Goal: Information Seeking & Learning: Learn about a topic

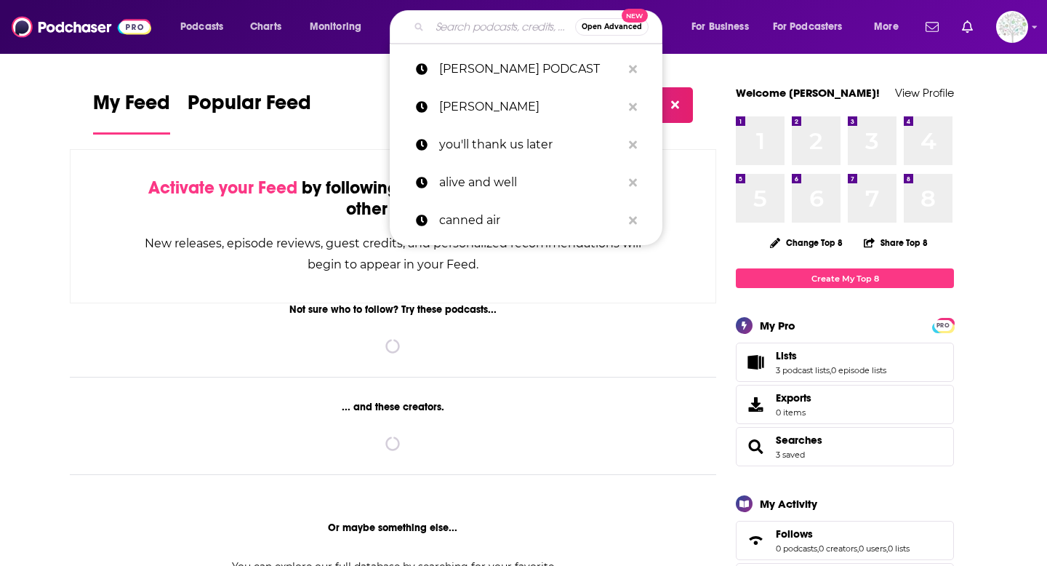
click at [456, 25] on input "Search podcasts, credits, & more..." at bounding box center [502, 26] width 145 height 23
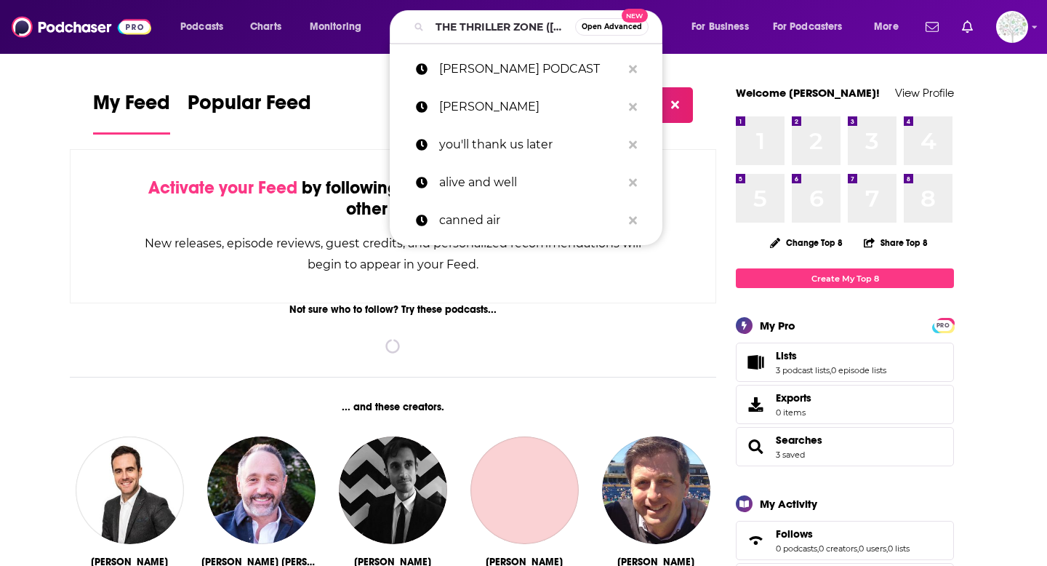
scroll to position [0, 97]
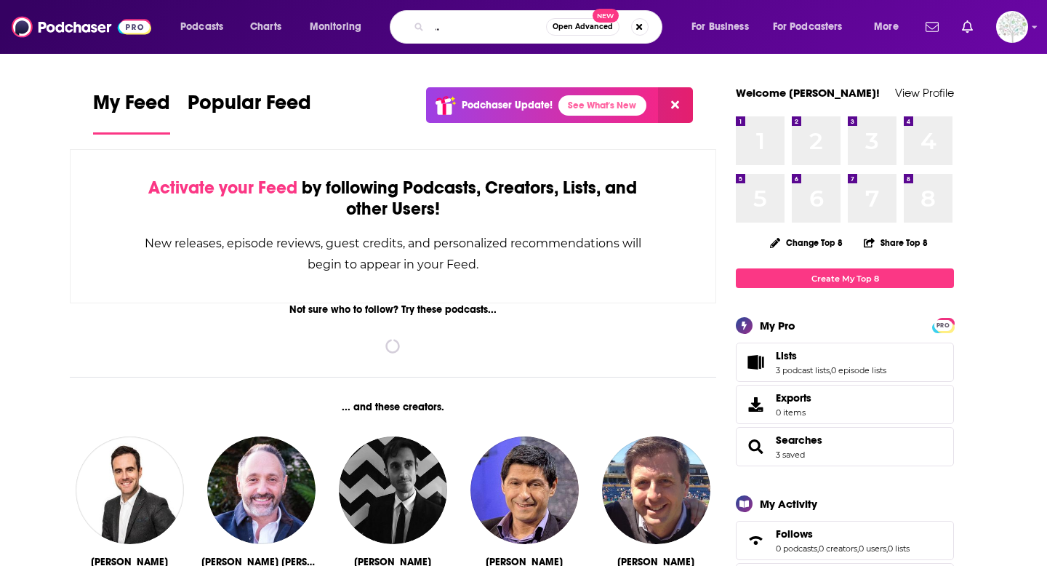
type input "THE THRILLER ZONE ([PERSON_NAME])"
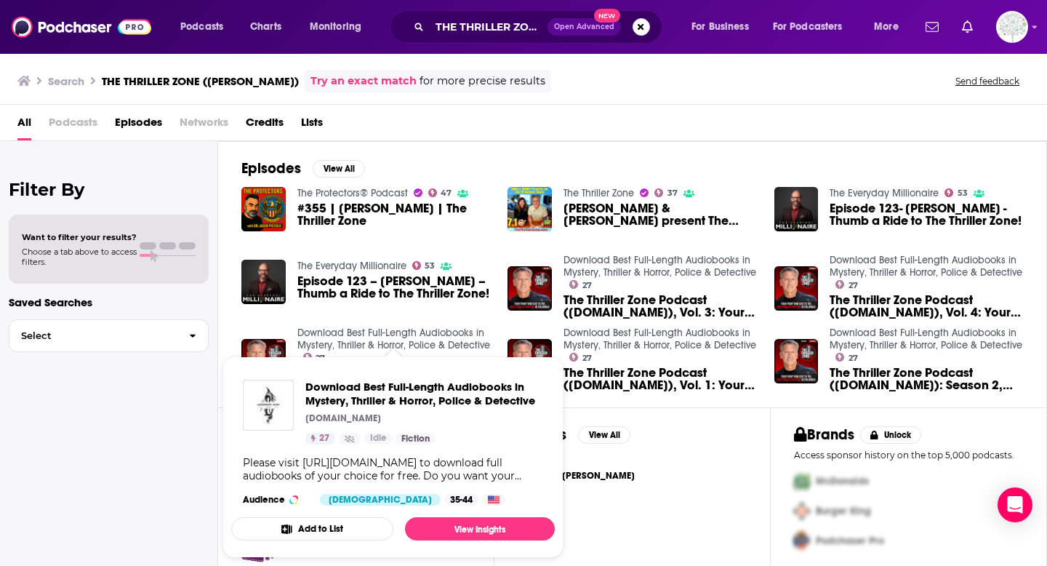
scroll to position [12, 0]
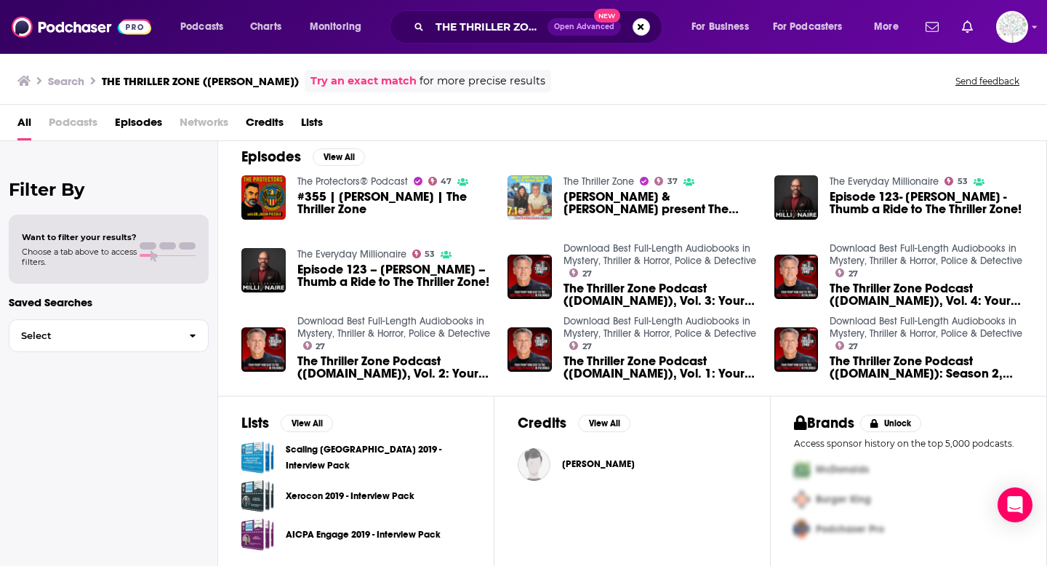
click at [516, 185] on img "David & Tammy Temple present The Thriller Zone TOP 20 Summer Reads" at bounding box center [529, 197] width 44 height 44
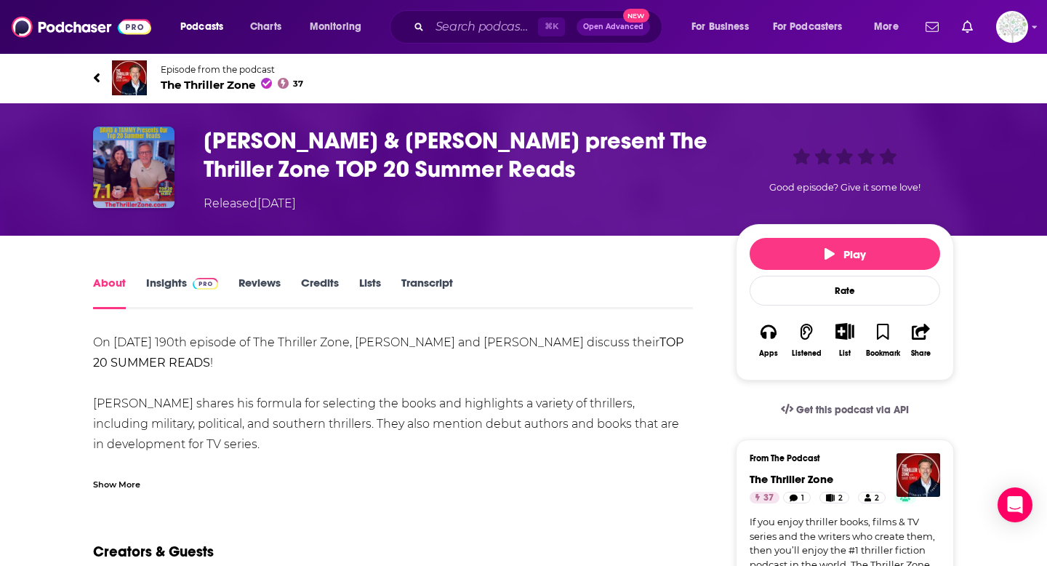
click at [142, 158] on img "David & Tammy Temple present The Thriller Zone TOP 20 Summer Reads" at bounding box center [133, 166] width 81 height 81
click at [223, 80] on span "The Thriller Zone 37" at bounding box center [232, 85] width 142 height 14
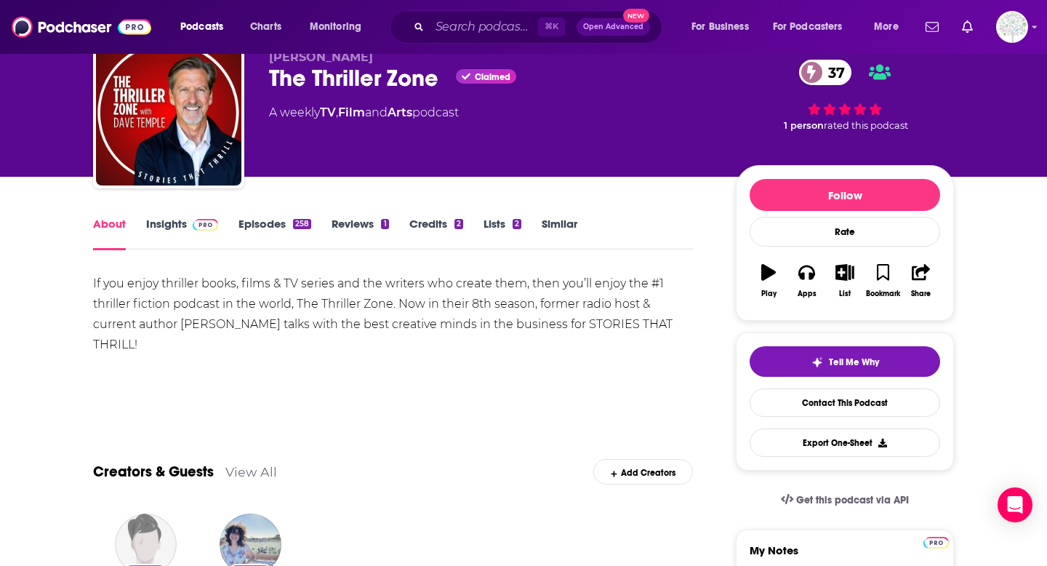
scroll to position [63, 0]
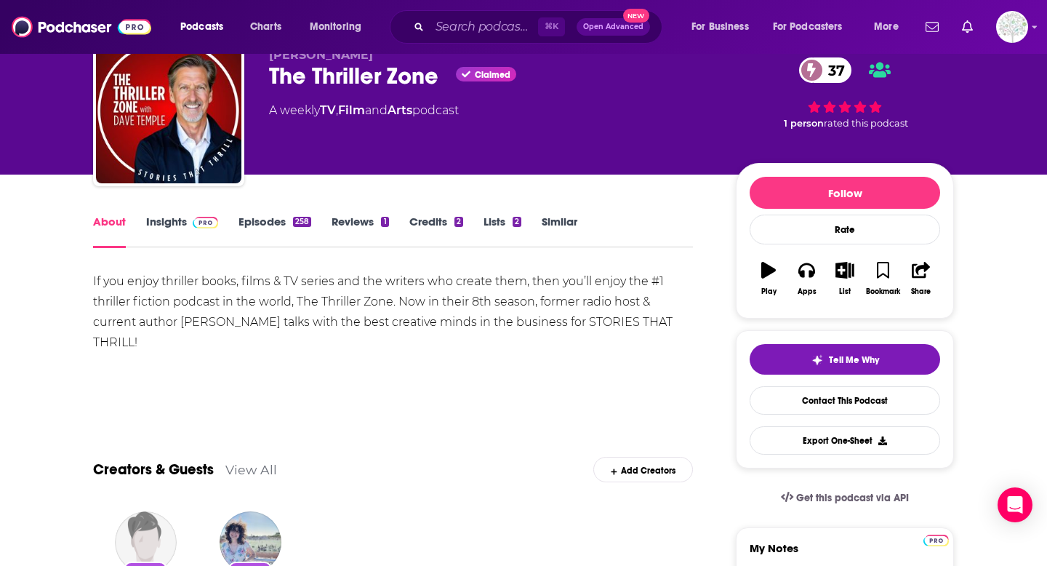
click at [156, 220] on link "Insights" at bounding box center [182, 230] width 72 height 33
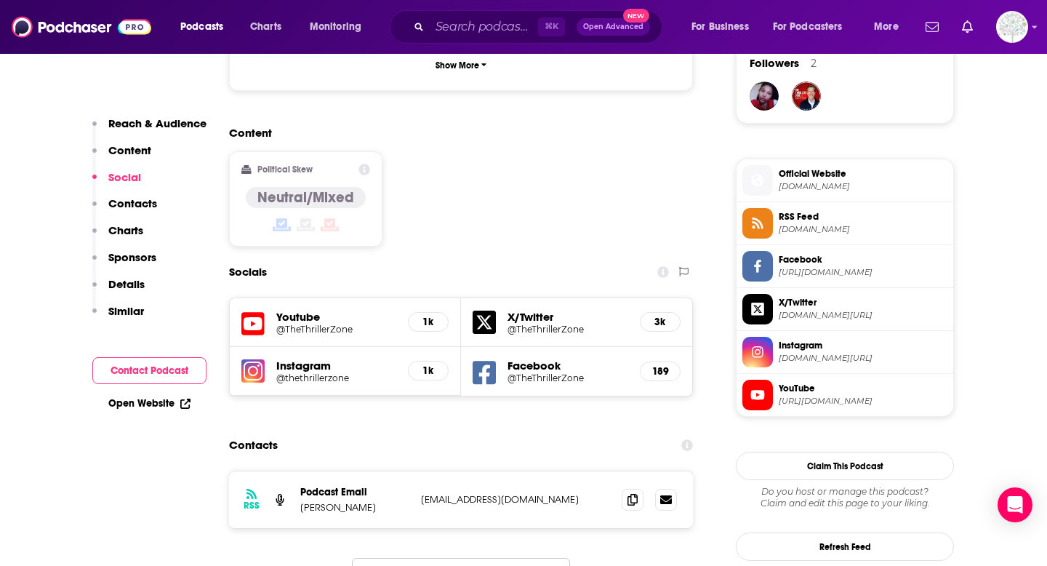
scroll to position [1082, 0]
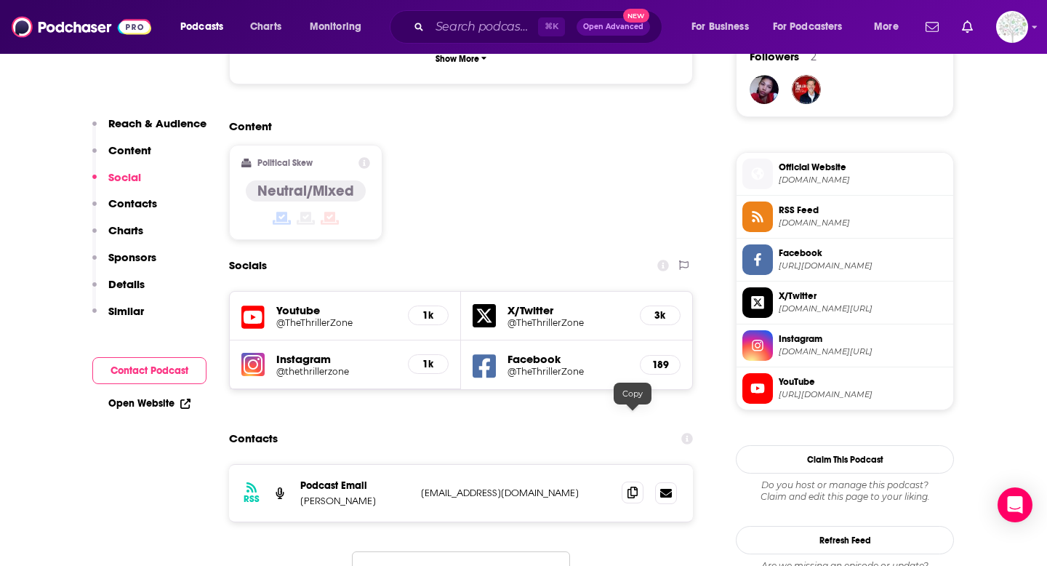
click at [629, 481] on span at bounding box center [632, 492] width 22 height 22
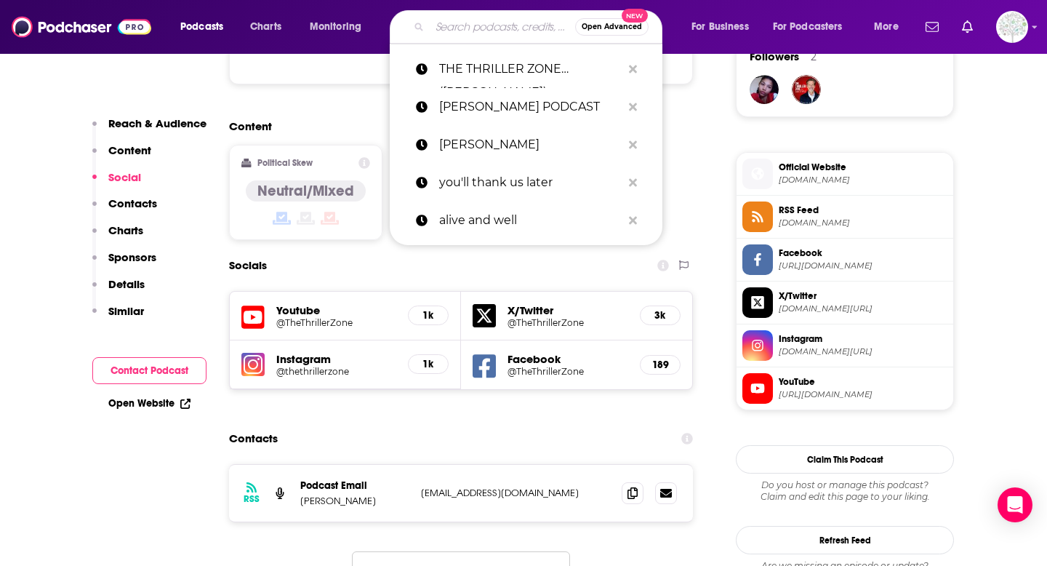
click at [459, 28] on input "Search podcasts, credits, & more..." at bounding box center [502, 26] width 145 height 23
paste input "SUSPENSE RADIO"
type input "SUSPENSE RADIO"
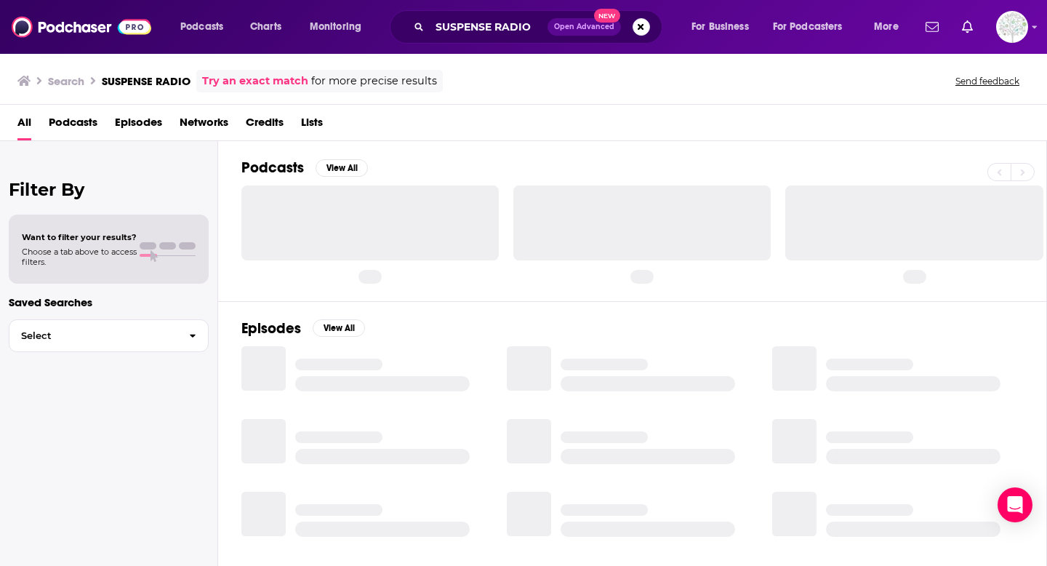
click at [350, 206] on div at bounding box center [369, 222] width 257 height 74
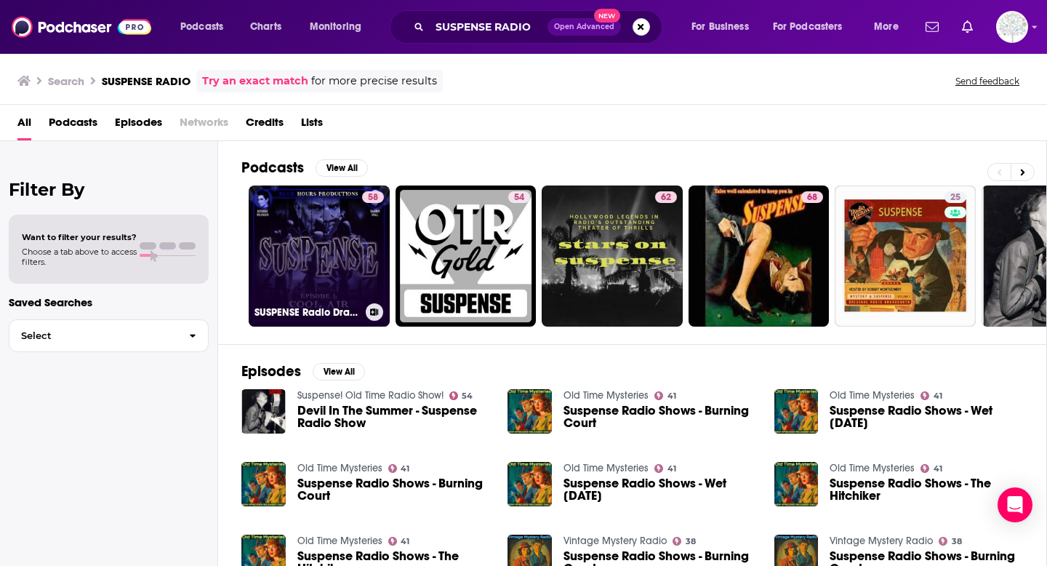
click at [320, 267] on link "58 SUSPENSE Radio Drama" at bounding box center [319, 255] width 141 height 141
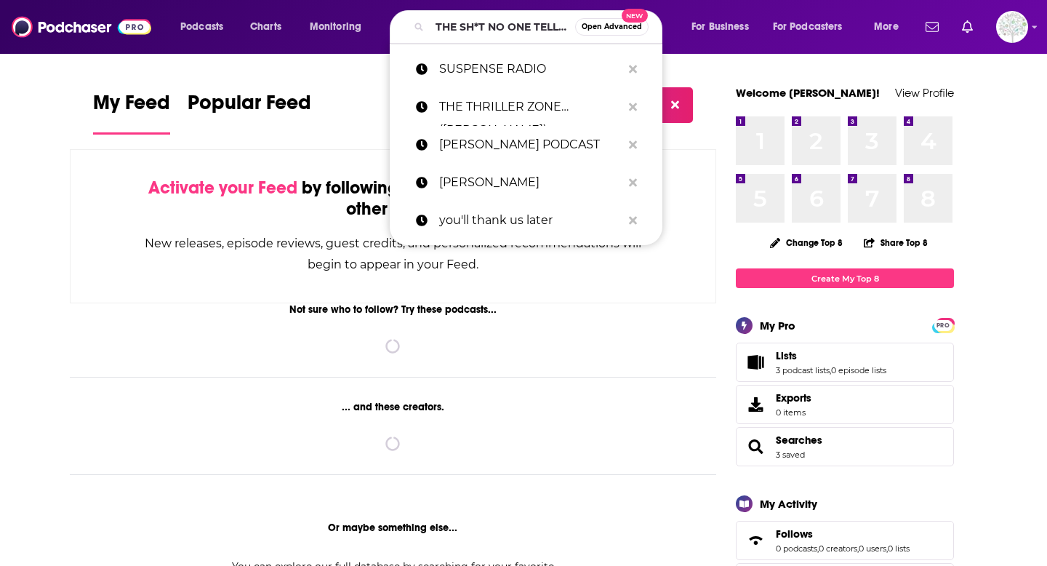
scroll to position [0, 201]
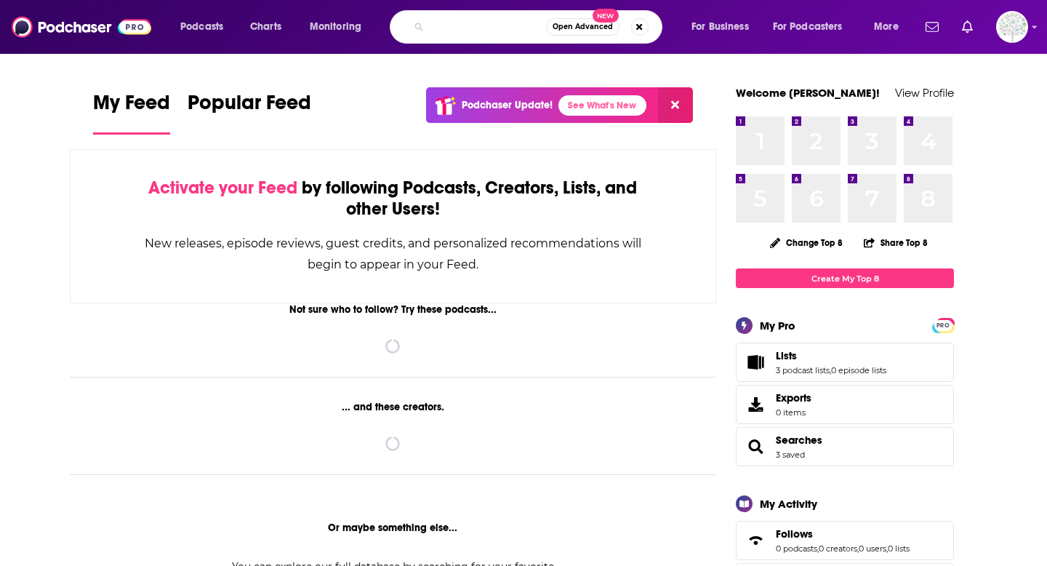
type input "THE SH*T NO ONE TELLS YOU ABOUT WRITING PODCAST"
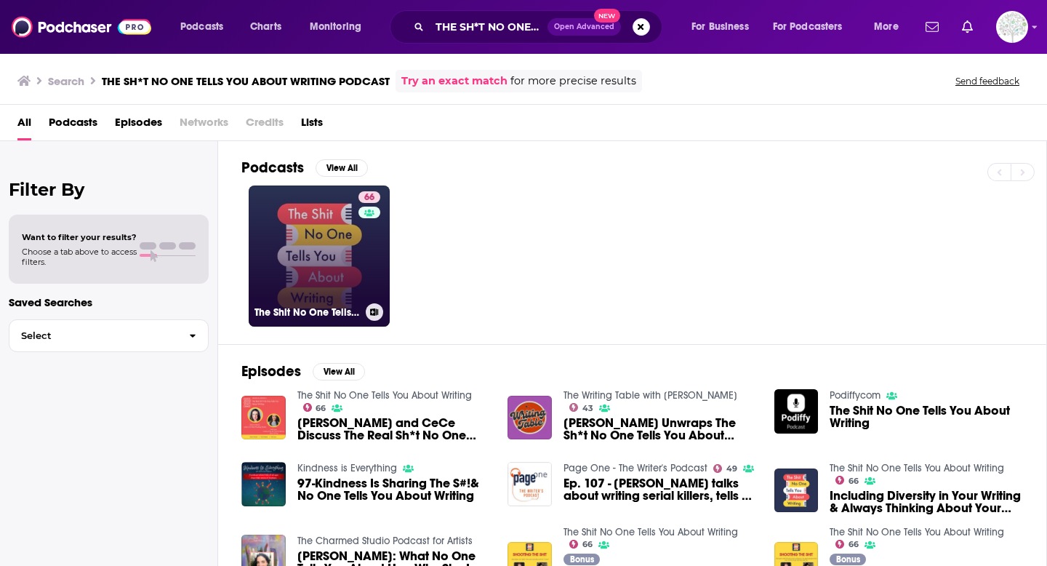
click at [310, 275] on link "66 The Shit No One Tells You About Writing" at bounding box center [319, 255] width 141 height 141
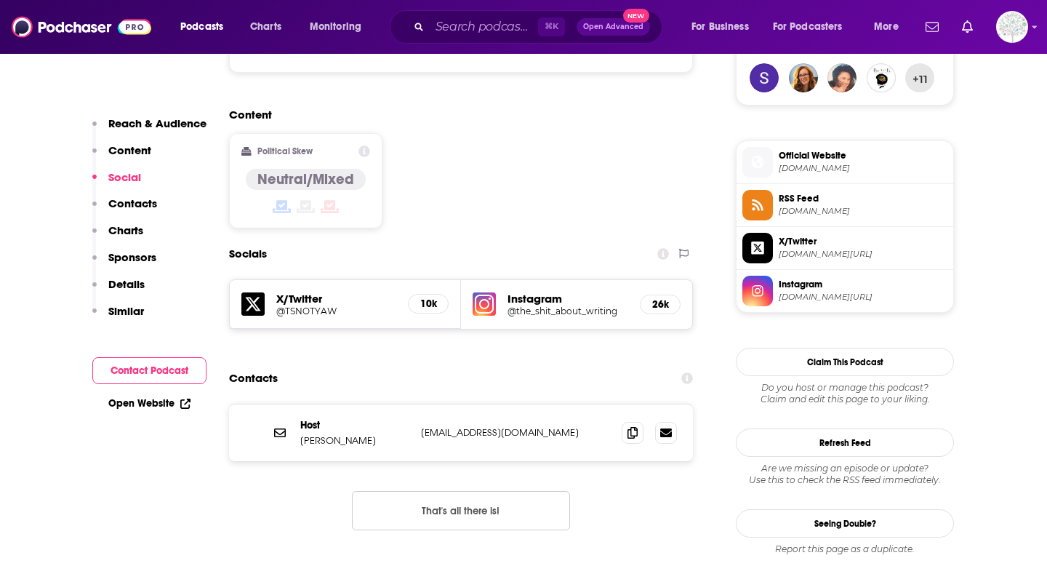
scroll to position [1094, 0]
click at [628, 420] on span at bounding box center [632, 431] width 22 height 22
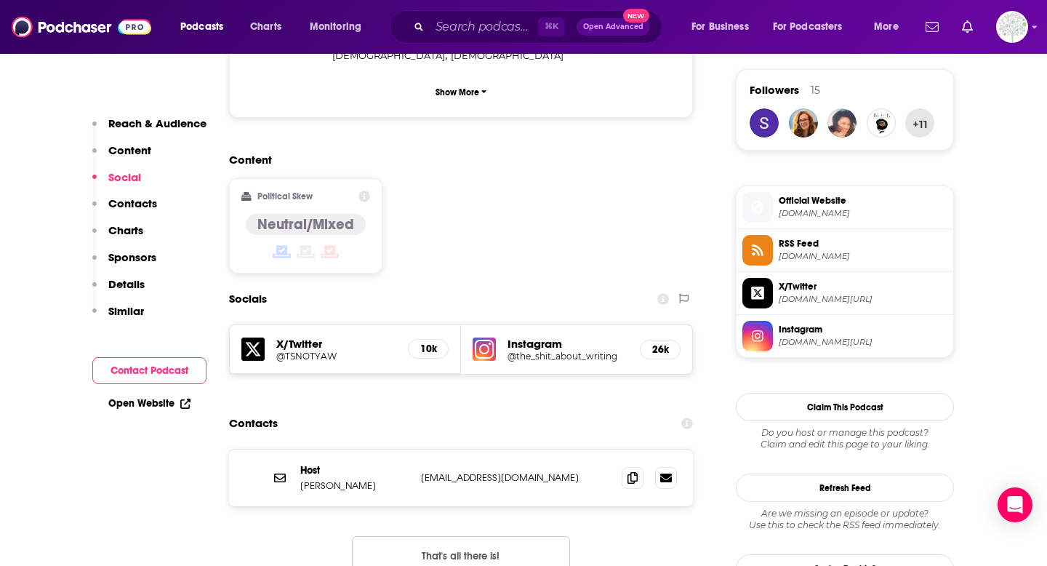
scroll to position [1049, 0]
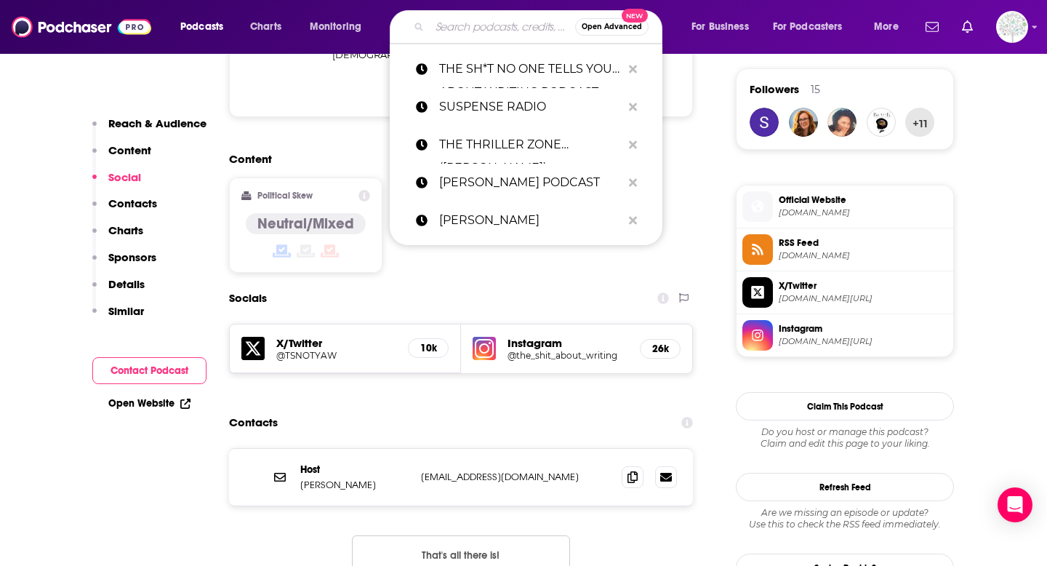
click at [483, 26] on input "Search podcasts, credits, & more..." at bounding box center [502, 26] width 145 height 23
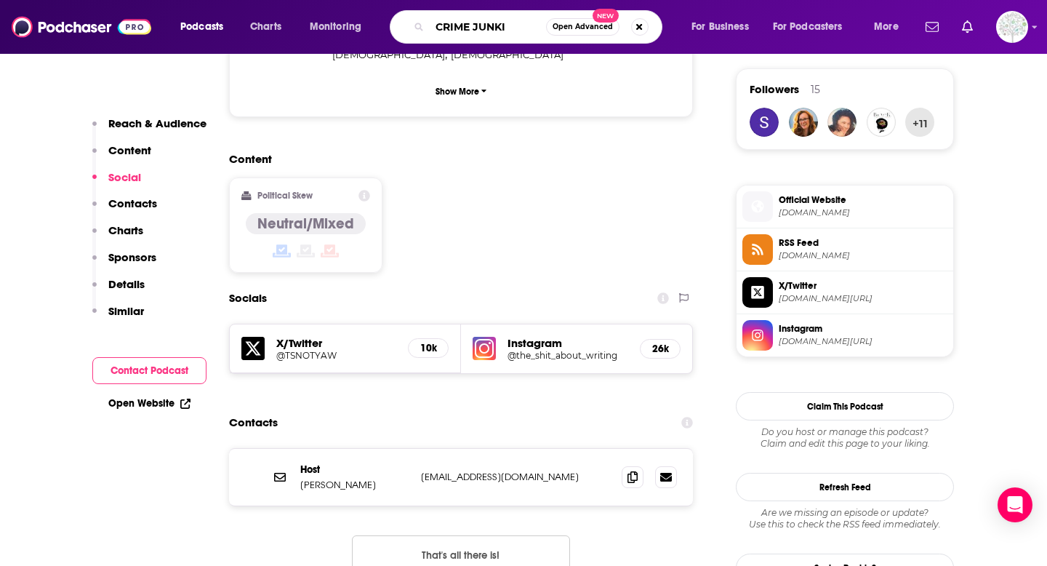
type input "CRIME JUNKIE"
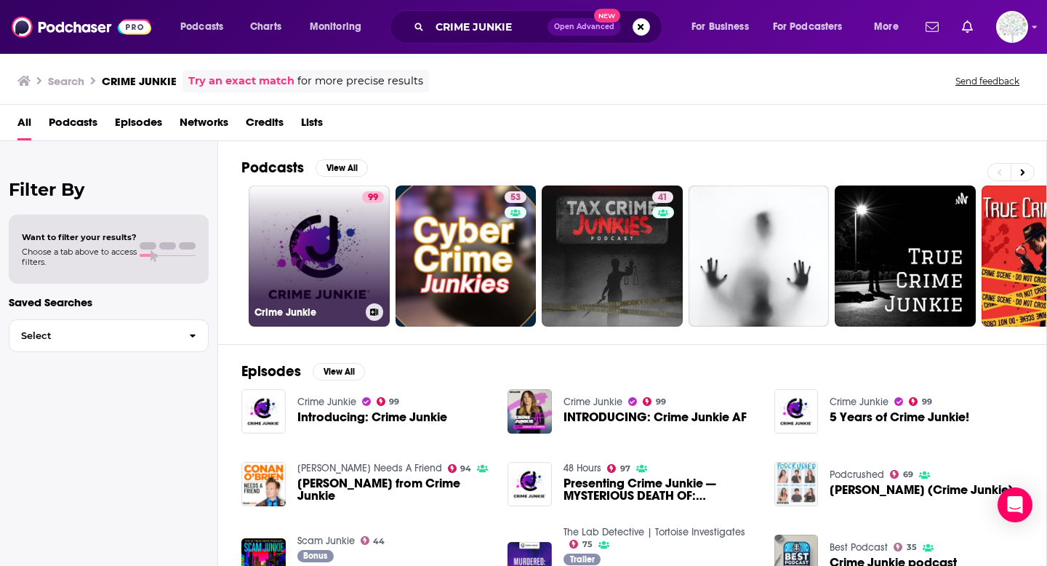
click at [278, 231] on link "99 Crime Junkie" at bounding box center [319, 255] width 141 height 141
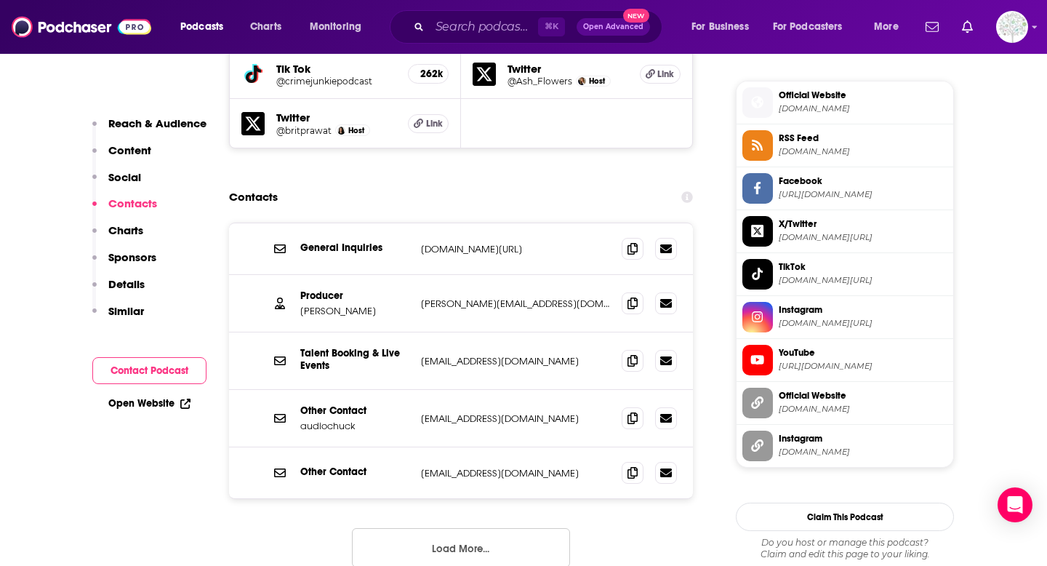
scroll to position [1416, 0]
click at [631, 348] on span at bounding box center [632, 359] width 22 height 22
click at [491, 33] on input "Search podcasts, credits, & more..." at bounding box center [484, 26] width 108 height 23
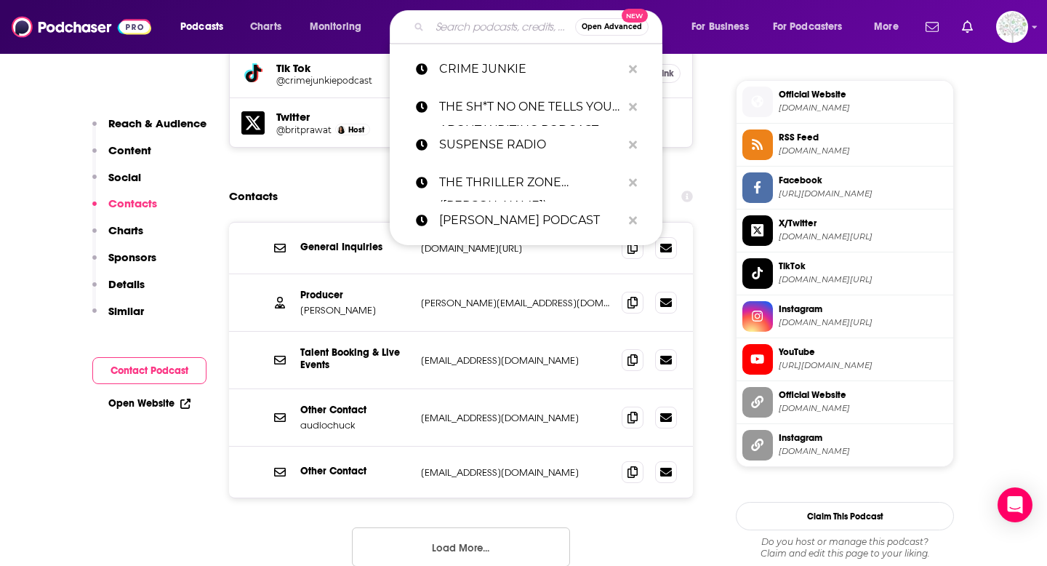
click at [499, 28] on input "Search podcasts, credits, & more..." at bounding box center [502, 26] width 145 height 23
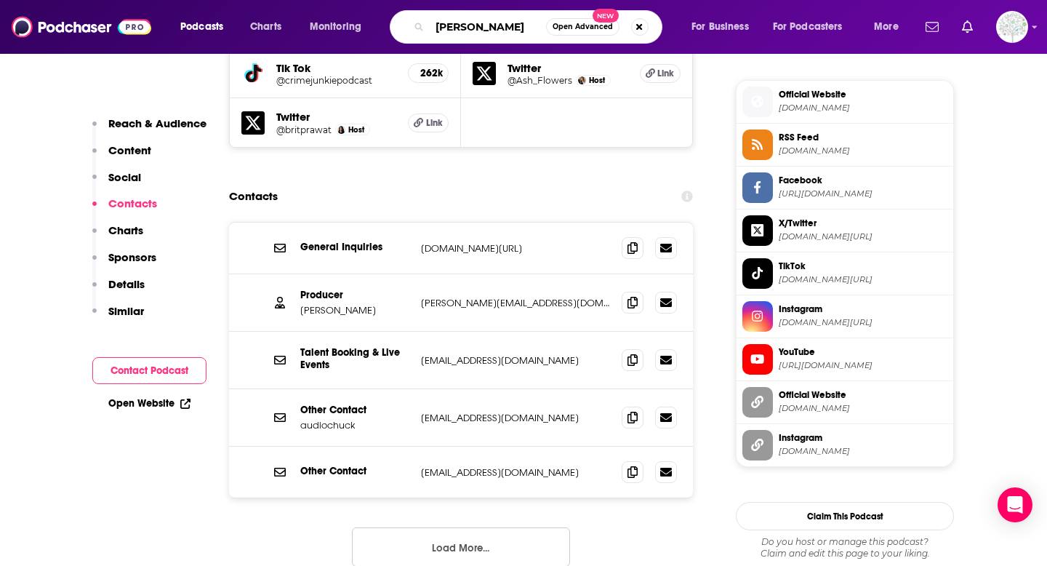
type input "KATHRYN ZOX"
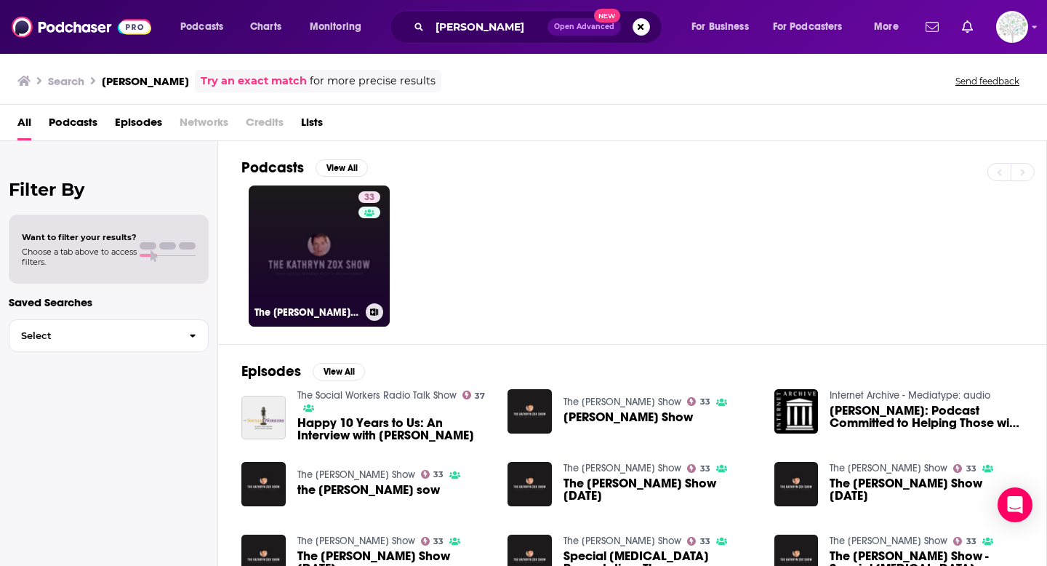
click at [331, 259] on link "33 The Kathryn Zox Show" at bounding box center [319, 255] width 141 height 141
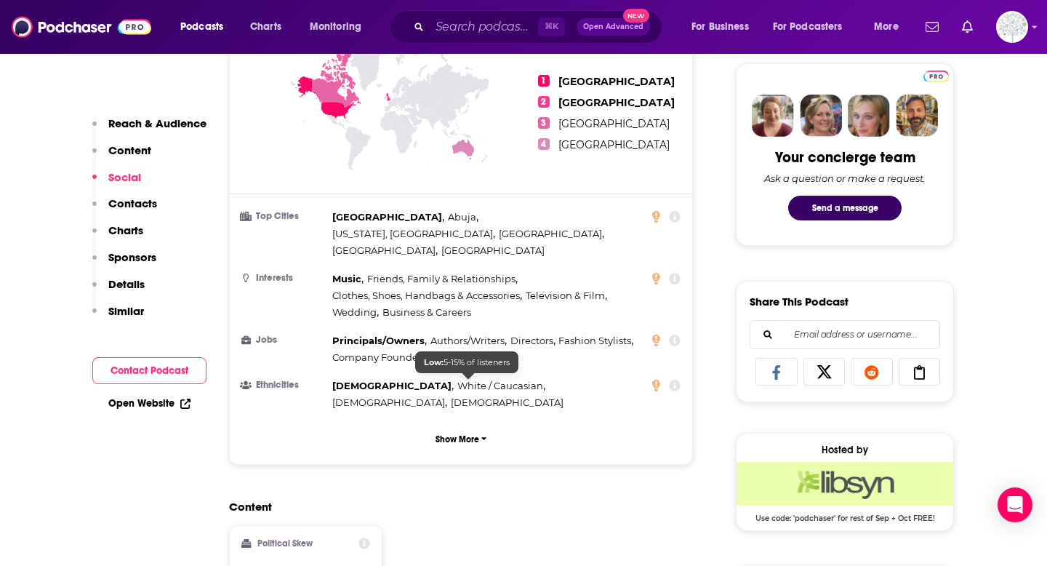
scroll to position [1009, 0]
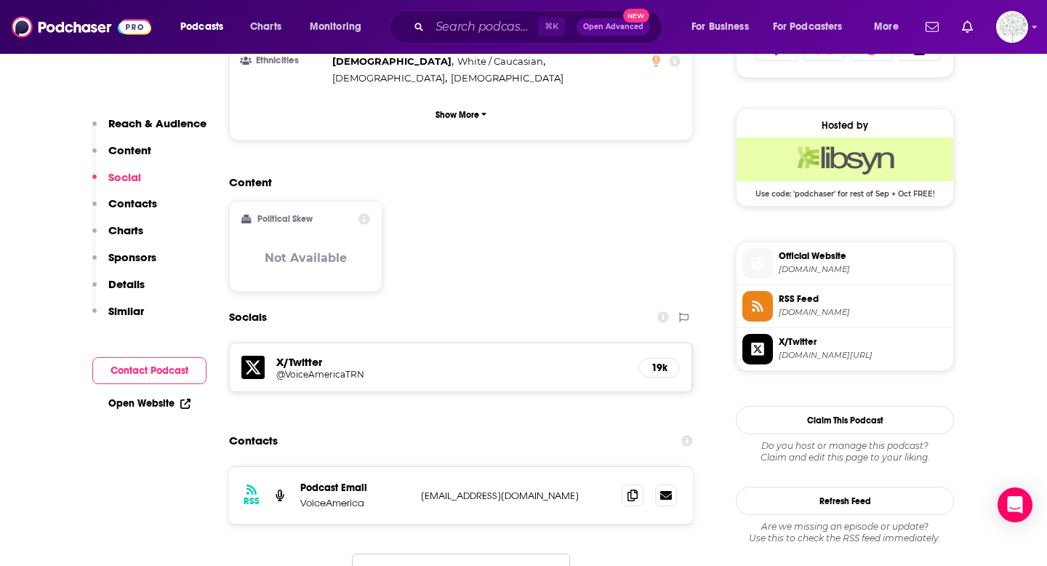
click at [832, 255] on span "Official Website" at bounding box center [862, 255] width 169 height 13
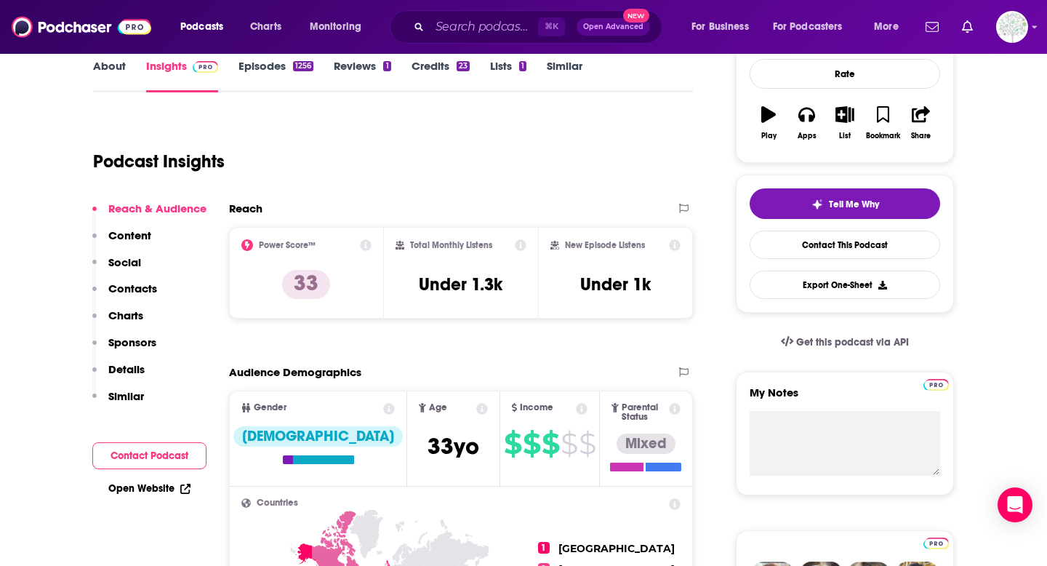
scroll to position [0, 0]
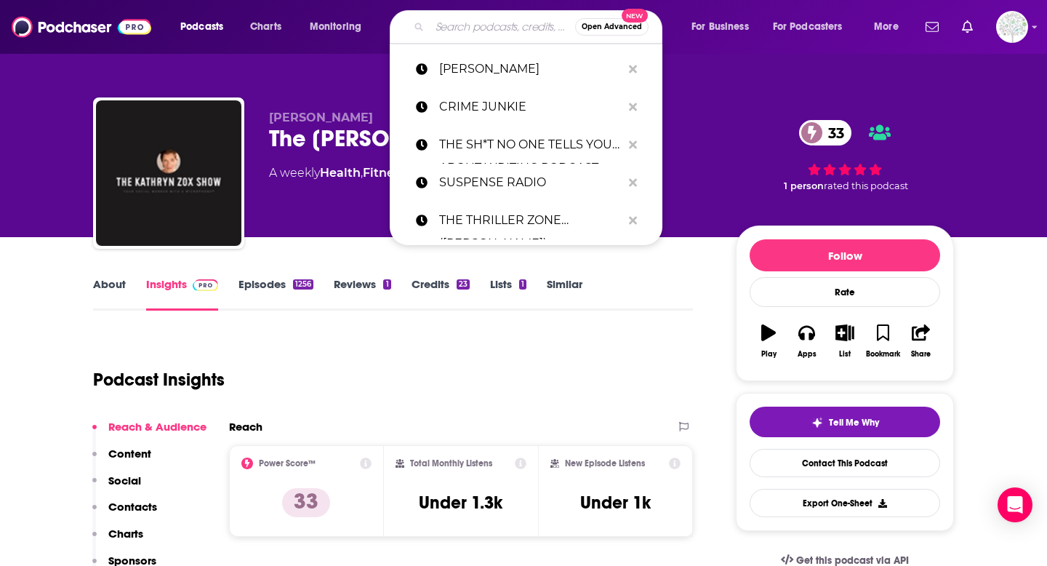
click at [466, 28] on input "Search podcasts, credits, & more..." at bounding box center [502, 26] width 145 height 23
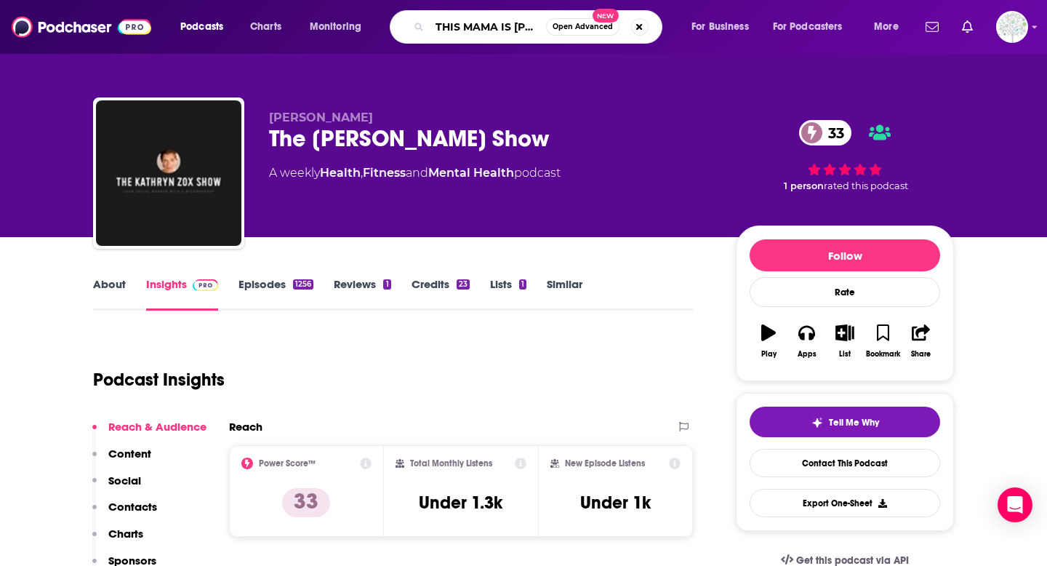
type input "THIS MAMA IS LIT"
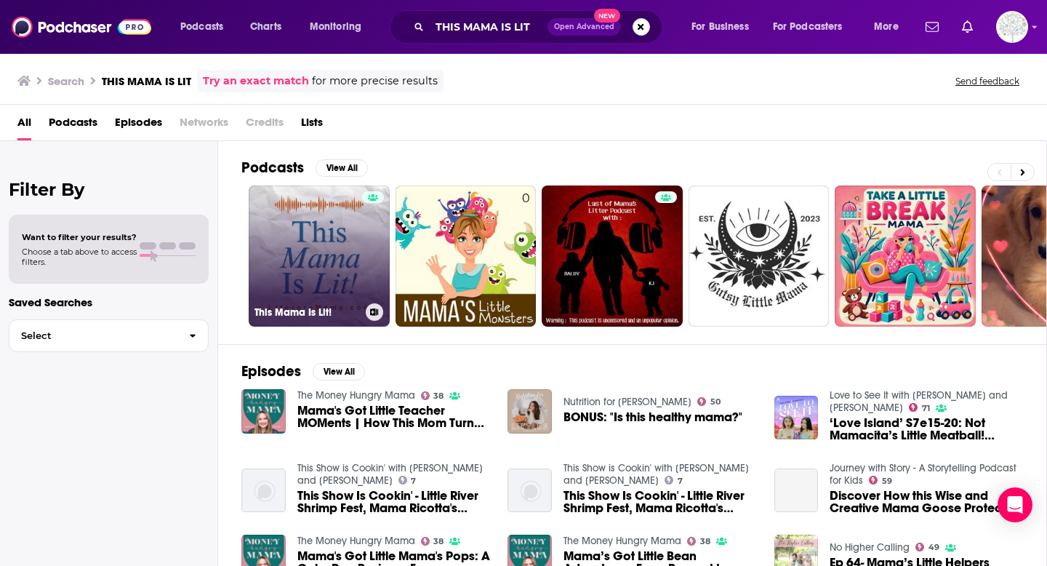
click at [339, 237] on link "This Mama Is Lit!" at bounding box center [319, 255] width 141 height 141
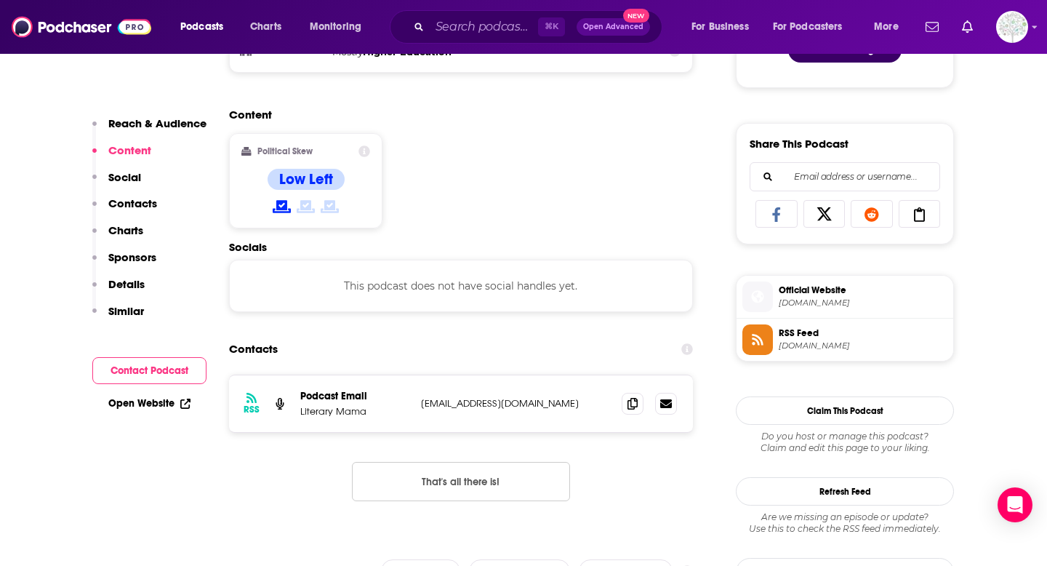
scroll to position [853, 0]
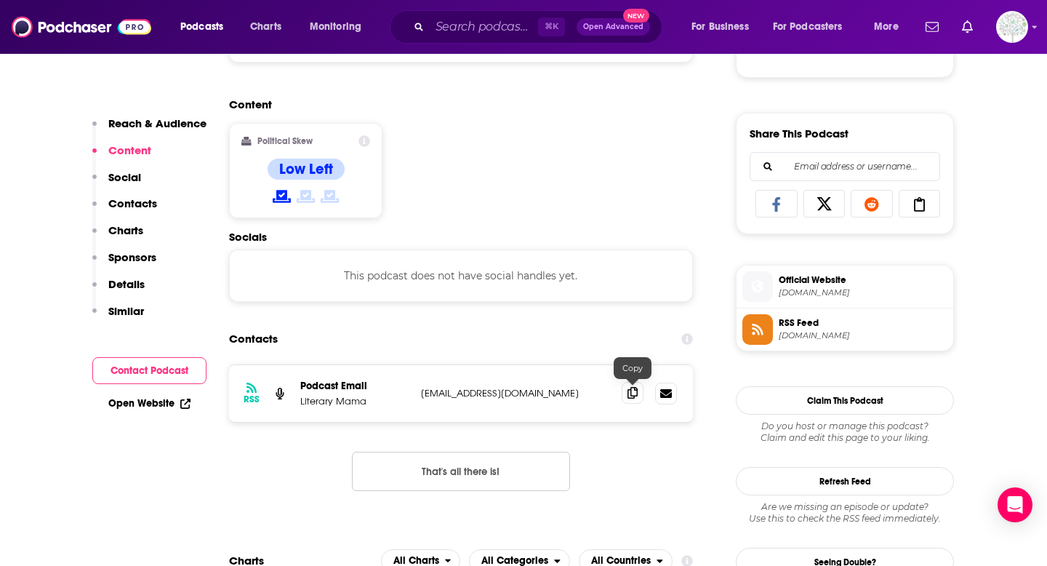
click at [635, 398] on icon at bounding box center [632, 393] width 10 height 12
